Goal: Information Seeking & Learning: Learn about a topic

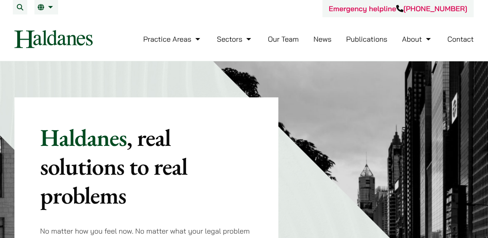
click at [264, 183] on div "Haldanes , real solutions to real problems No matter how you feel now. No matte…" at bounding box center [146, 186] width 264 height 176
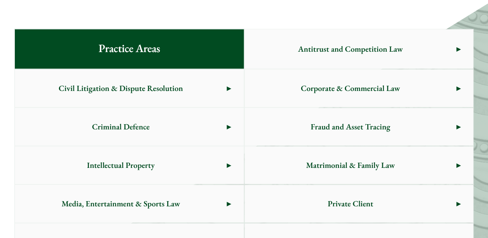
scroll to position [482, 0]
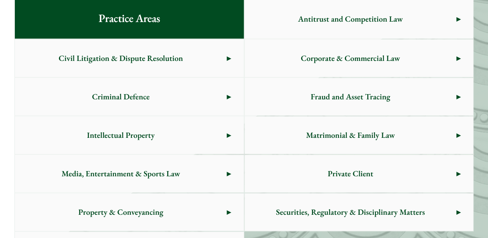
click at [461, 174] on link "Private Client" at bounding box center [359, 174] width 229 height 38
click at [224, 96] on span "Criminal Defence" at bounding box center [121, 97] width 212 height 38
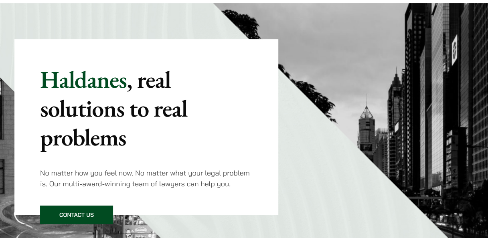
scroll to position [0, 0]
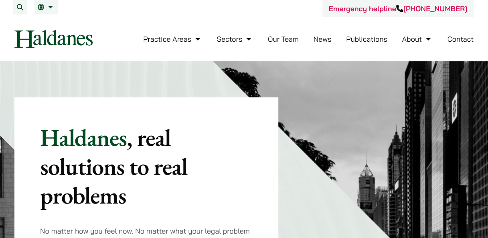
click at [284, 39] on link "Our Team" at bounding box center [283, 39] width 31 height 9
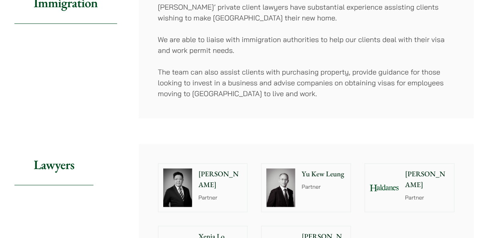
scroll to position [682, 0]
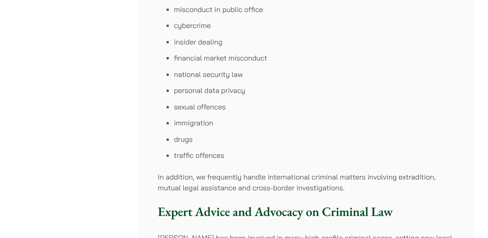
scroll to position [482, 0]
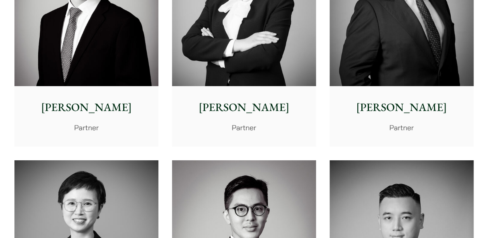
scroll to position [1265, 0]
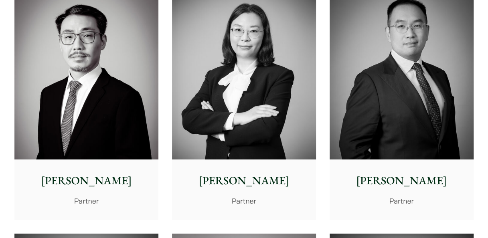
click at [429, 96] on img at bounding box center [402, 70] width 144 height 180
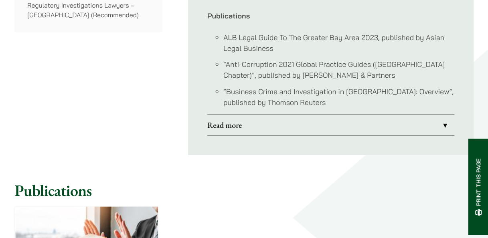
scroll to position [843, 0]
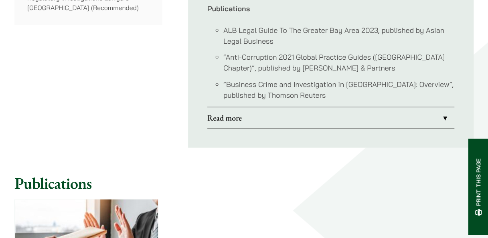
click at [445, 108] on link "Read more" at bounding box center [330, 118] width 247 height 21
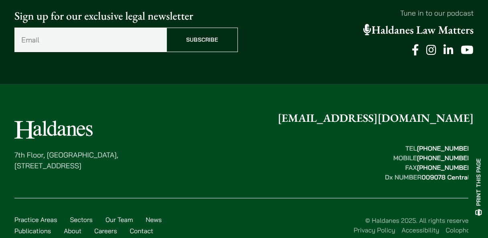
scroll to position [1273, 0]
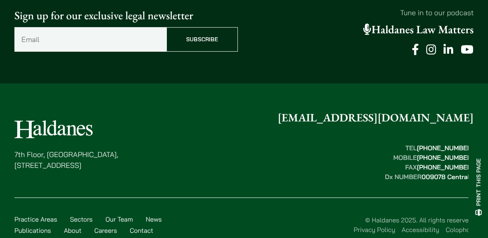
drag, startPoint x: 16, startPoint y: 97, endPoint x: 149, endPoint y: 148, distance: 142.0
click at [149, 148] on div "7th Floor, Ruttonjee House, 11 Duddell Street, Central, Hong Kong enquiries@hal…" at bounding box center [244, 146] width 460 height 72
drag, startPoint x: 149, startPoint y: 148, endPoint x: 130, endPoint y: 146, distance: 19.0
copy div "7th Floor, Ruttonjee House, 11 Duddell Street, Central, Hong Kong"
click at [268, 120] on div "7th Floor, Ruttonjee House, 11 Duddell Street, Central, Hong Kong enquiries@hal…" at bounding box center [244, 146] width 460 height 72
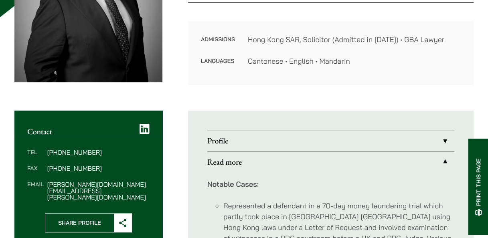
scroll to position [0, 0]
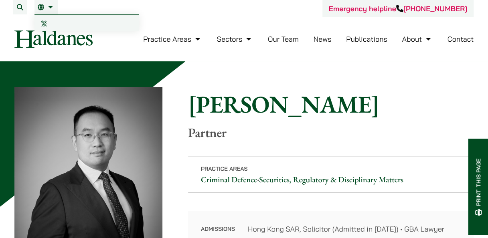
click at [49, 8] on link "EN" at bounding box center [46, 7] width 17 height 6
click at [43, 23] on span "繁" at bounding box center [44, 23] width 6 height 8
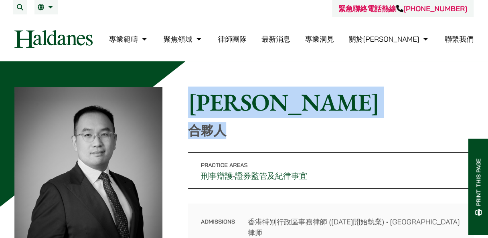
drag, startPoint x: 190, startPoint y: 96, endPoint x: 249, endPoint y: 133, distance: 69.5
click at [249, 133] on div "Home » Lawyers » [PERSON_NAME] [PERSON_NAME] 合夥人" at bounding box center [331, 113] width 286 height 51
drag, startPoint x: 249, startPoint y: 133, endPoint x: 216, endPoint y: 111, distance: 39.3
copy div "[PERSON_NAME] 合夥人"
click at [295, 129] on p "合夥人" at bounding box center [331, 130] width 286 height 15
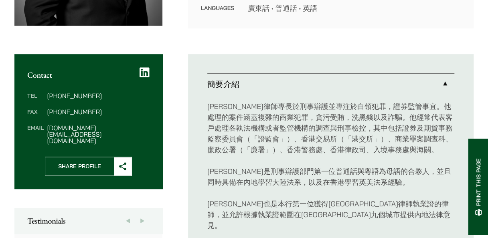
scroll to position [241, 0]
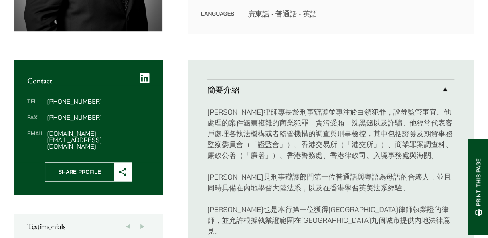
click at [444, 90] on link "簡要介紹" at bounding box center [330, 89] width 247 height 21
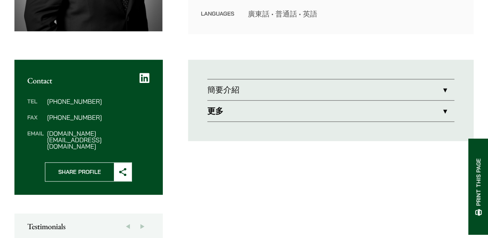
click at [445, 90] on link "簡要介紹" at bounding box center [330, 89] width 247 height 21
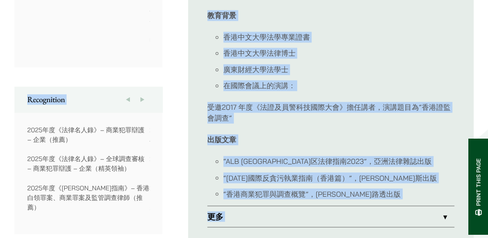
scroll to position [582, 0]
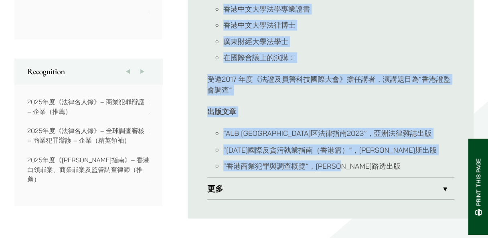
drag, startPoint x: 205, startPoint y: 85, endPoint x: 405, endPoint y: 159, distance: 213.7
drag, startPoint x: 405, startPoint y: 159, endPoint x: 389, endPoint y: 143, distance: 22.7
copy li "lore ipsumdolorsitametco，adipis。elitseddoeiusmo，temp，incidid。utlaboreetdolorema…"
click at [384, 161] on li "“香港商業犯罪與調查概覽”，[PERSON_NAME]路透出版" at bounding box center [339, 166] width 231 height 11
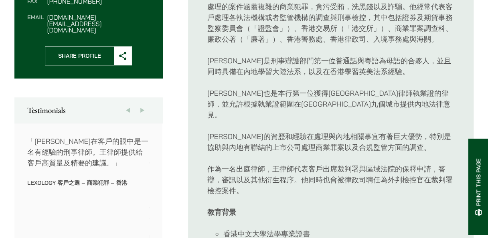
scroll to position [361, 0]
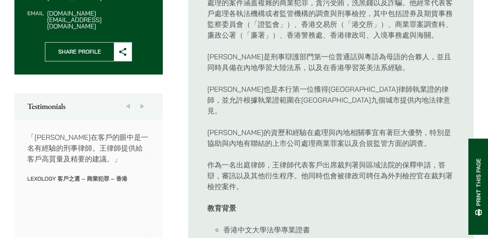
click at [118, 43] on span at bounding box center [123, 52] width 18 height 18
click at [143, 94] on button "Next" at bounding box center [142, 107] width 14 height 26
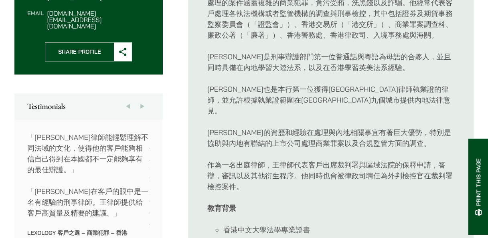
click at [143, 94] on button "Next" at bounding box center [142, 107] width 14 height 26
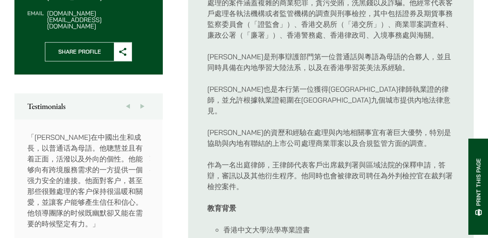
click at [143, 94] on button "Next" at bounding box center [142, 107] width 14 height 26
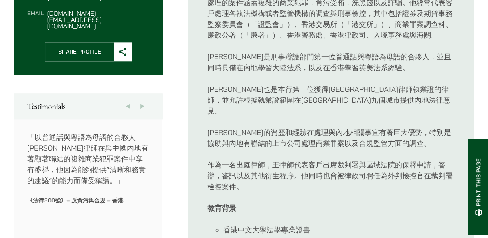
scroll to position [401, 0]
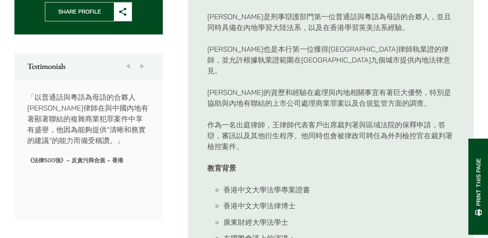
click at [143, 53] on button "Next" at bounding box center [142, 66] width 14 height 26
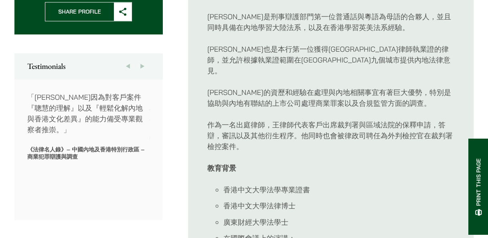
click at [143, 53] on button "Next" at bounding box center [142, 66] width 14 height 26
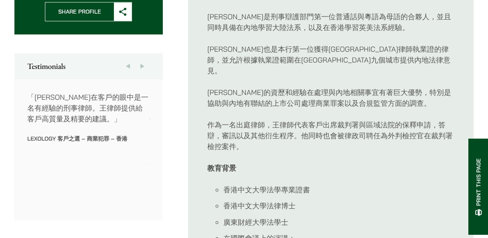
click at [143, 53] on button "Next" at bounding box center [142, 66] width 14 height 26
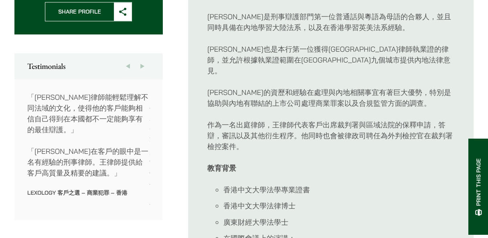
click at [143, 53] on button "Next" at bounding box center [142, 66] width 14 height 26
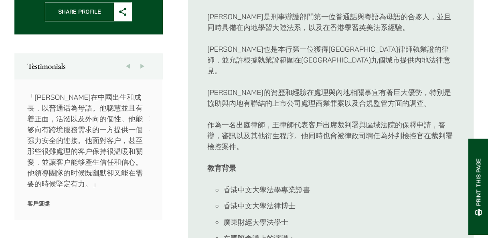
click at [143, 53] on button "Next" at bounding box center [142, 66] width 14 height 26
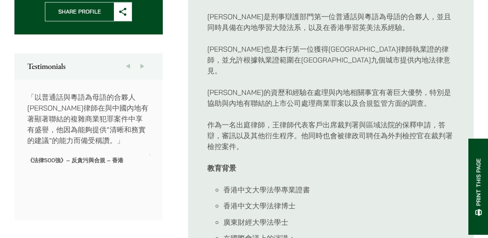
click at [143, 53] on button "Next" at bounding box center [142, 66] width 14 height 26
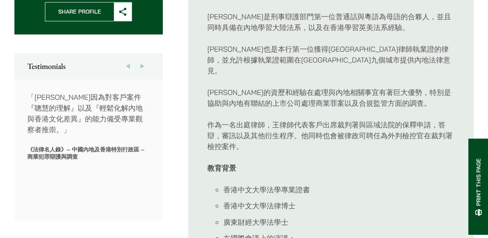
click at [143, 53] on button "Next" at bounding box center [142, 66] width 14 height 26
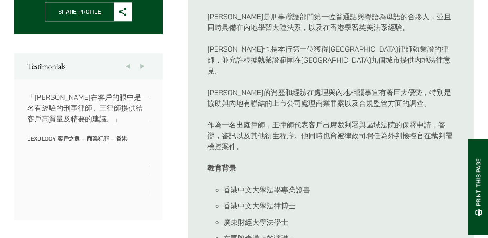
click at [143, 53] on button "Next" at bounding box center [142, 66] width 14 height 26
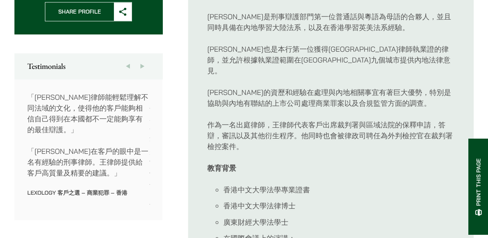
click at [371, 166] on div "[PERSON_NAME]律師專長於刑事辯護並專注於白領犯罪，證券監管事宜。他處理的案件涵蓋複雜的商業犯罪，貪污受賄，洗黑錢以及詐騙。他經常代表客戶處理各執法…" at bounding box center [330, 149] width 247 height 419
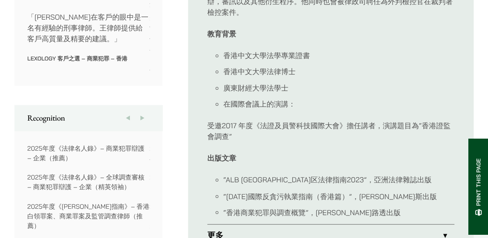
scroll to position [482, 0]
